Goal: Navigation & Orientation: Go to known website

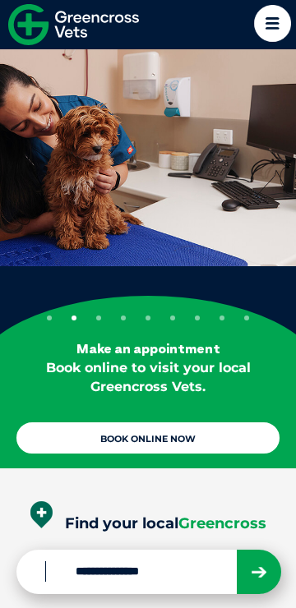
click at [21, 22] on img at bounding box center [73, 24] width 131 height 41
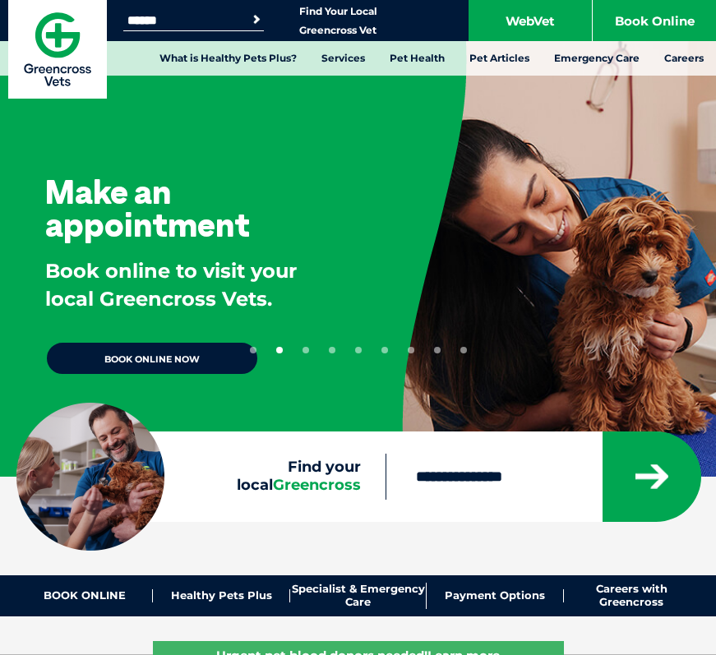
click at [53, 46] on img at bounding box center [57, 49] width 99 height 99
